Goal: Task Accomplishment & Management: Complete application form

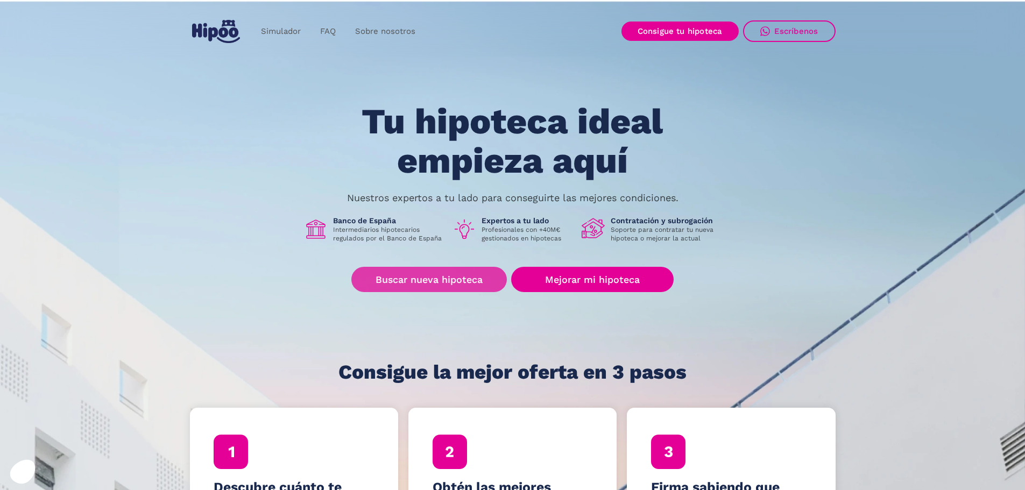
click at [434, 278] on link "Buscar nueva hipoteca" at bounding box center [429, 279] width 156 height 25
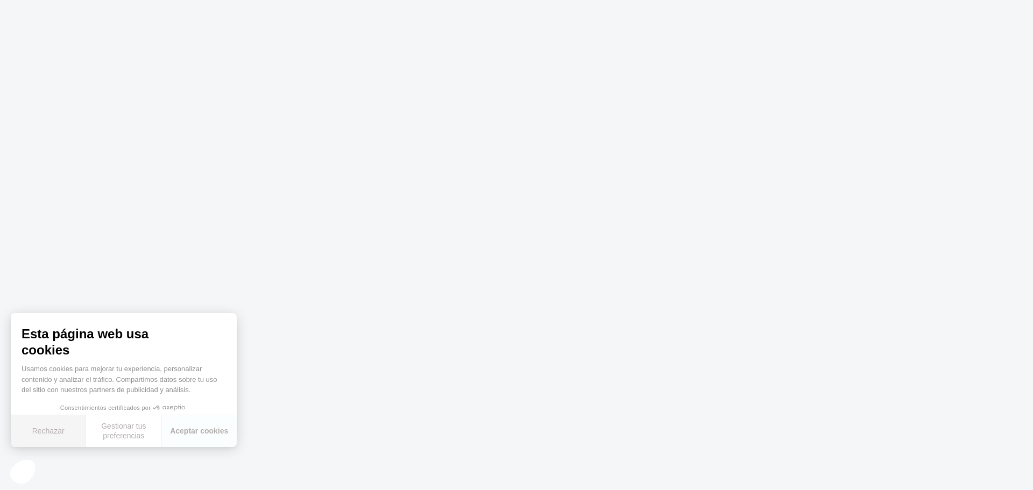
click at [37, 435] on button "Rechazar" at bounding box center [48, 432] width 75 height 32
